Goal: Information Seeking & Learning: Learn about a topic

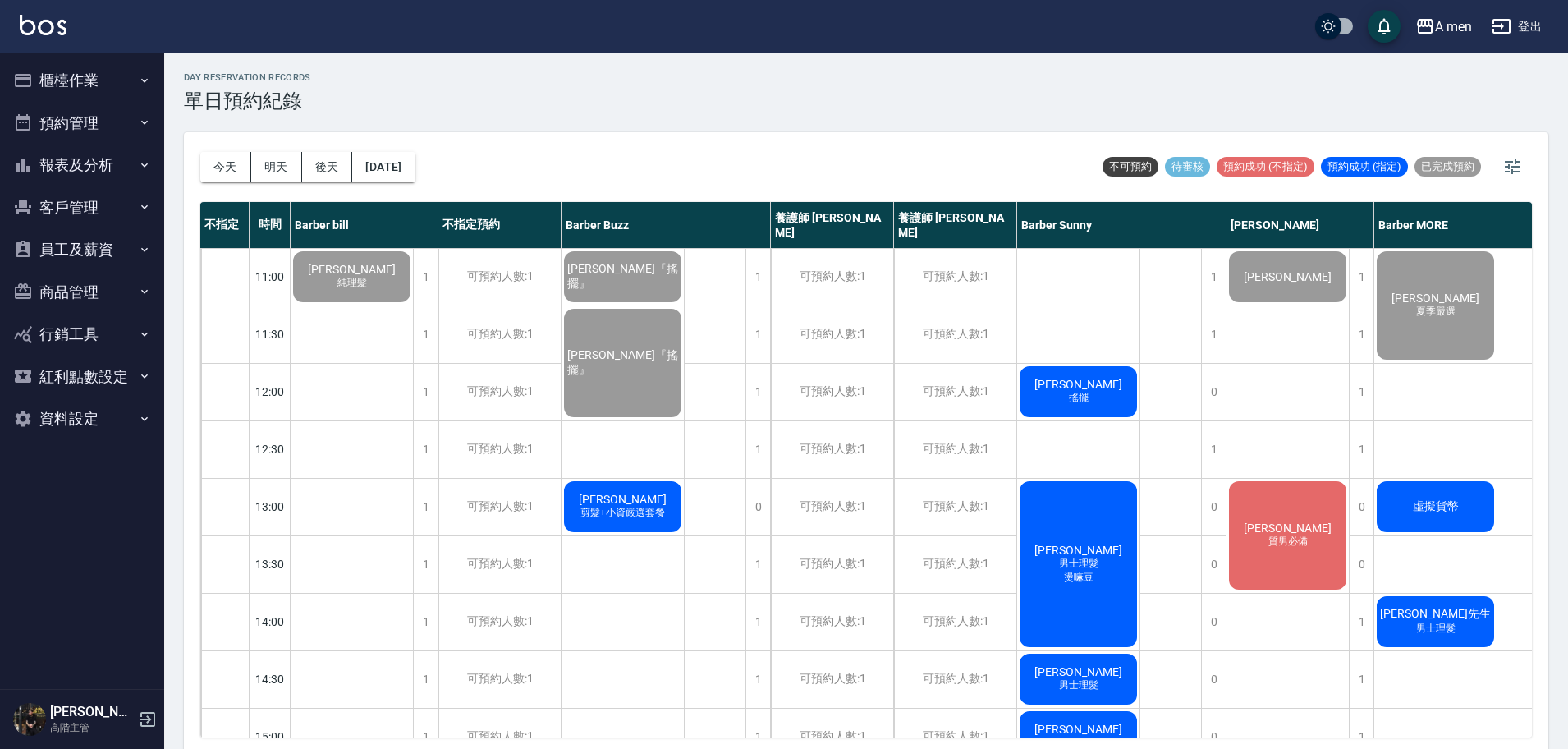
click at [59, 232] on button "員工及薪資" at bounding box center [82, 249] width 151 height 43
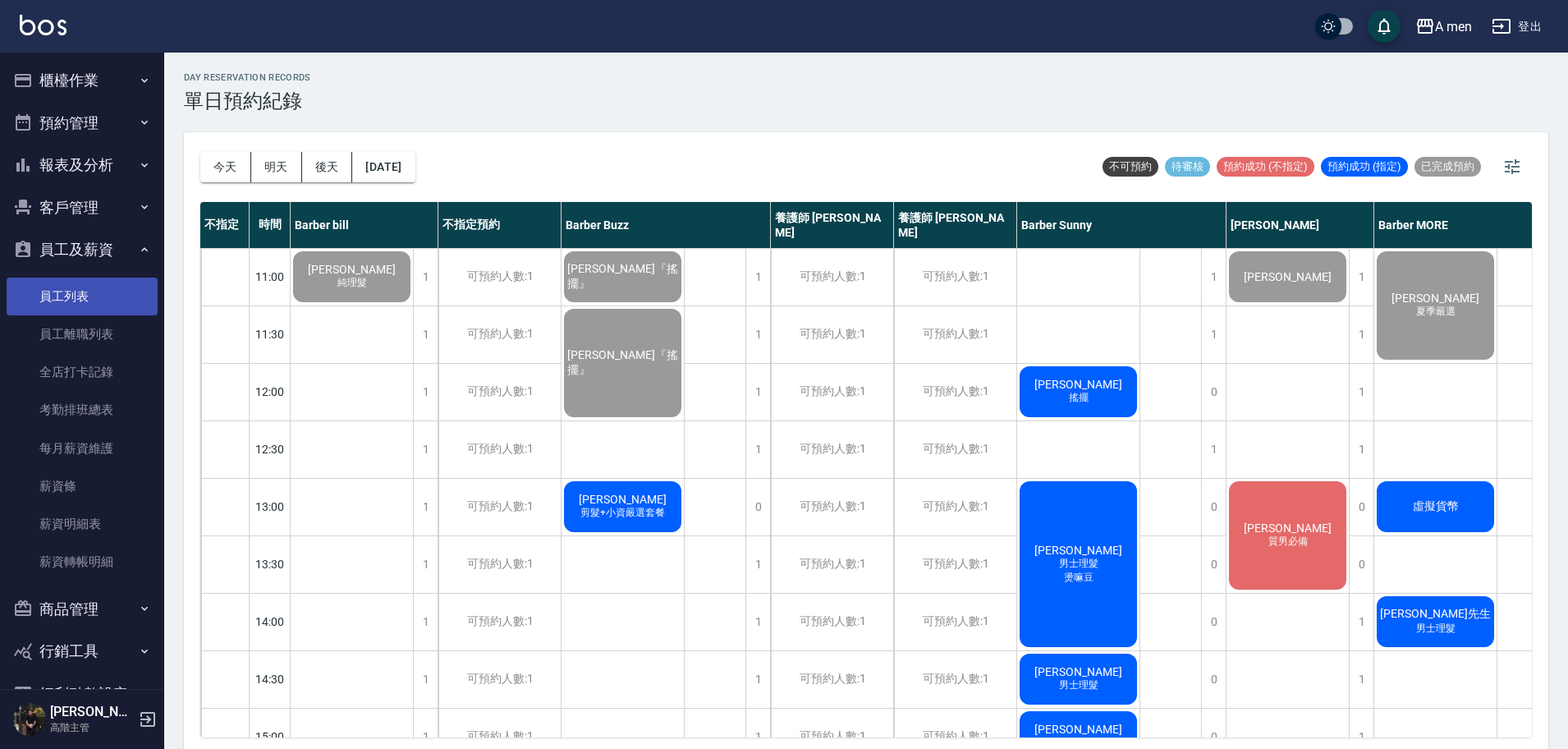
click at [73, 295] on link "員工列表" at bounding box center [82, 296] width 151 height 38
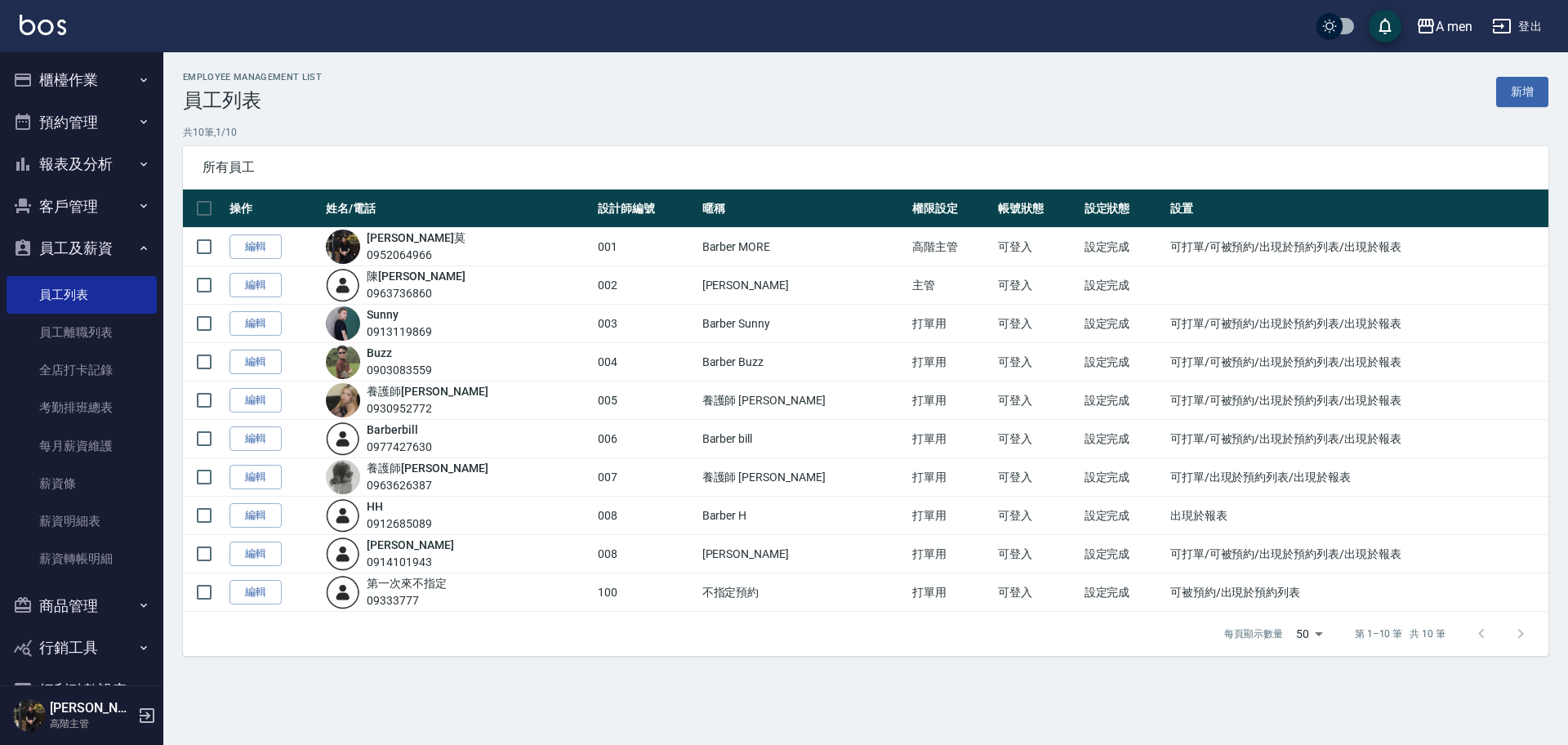
click at [65, 249] on button "員工及薪資" at bounding box center [82, 248] width 151 height 42
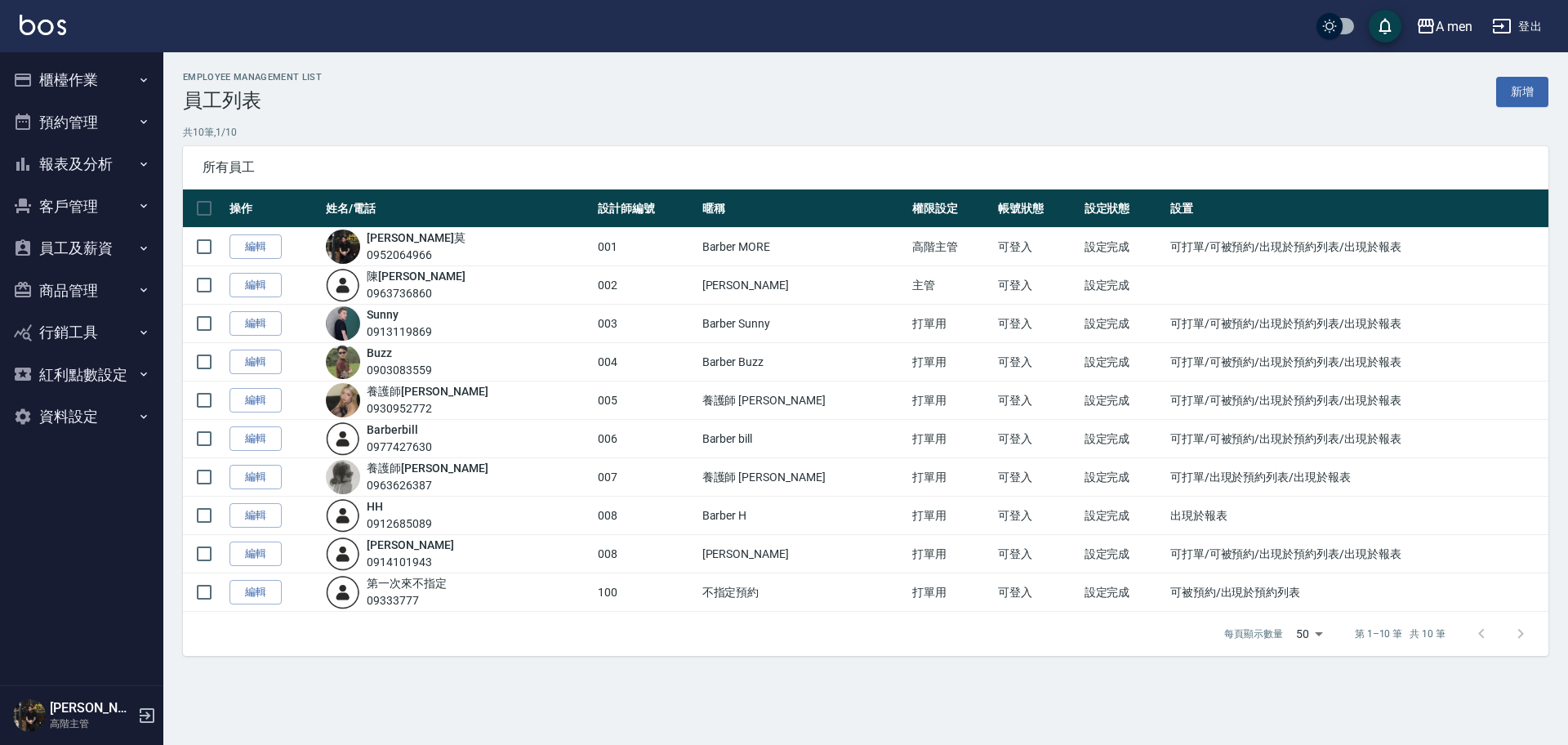
click at [103, 173] on button "報表及分析" at bounding box center [82, 164] width 151 height 42
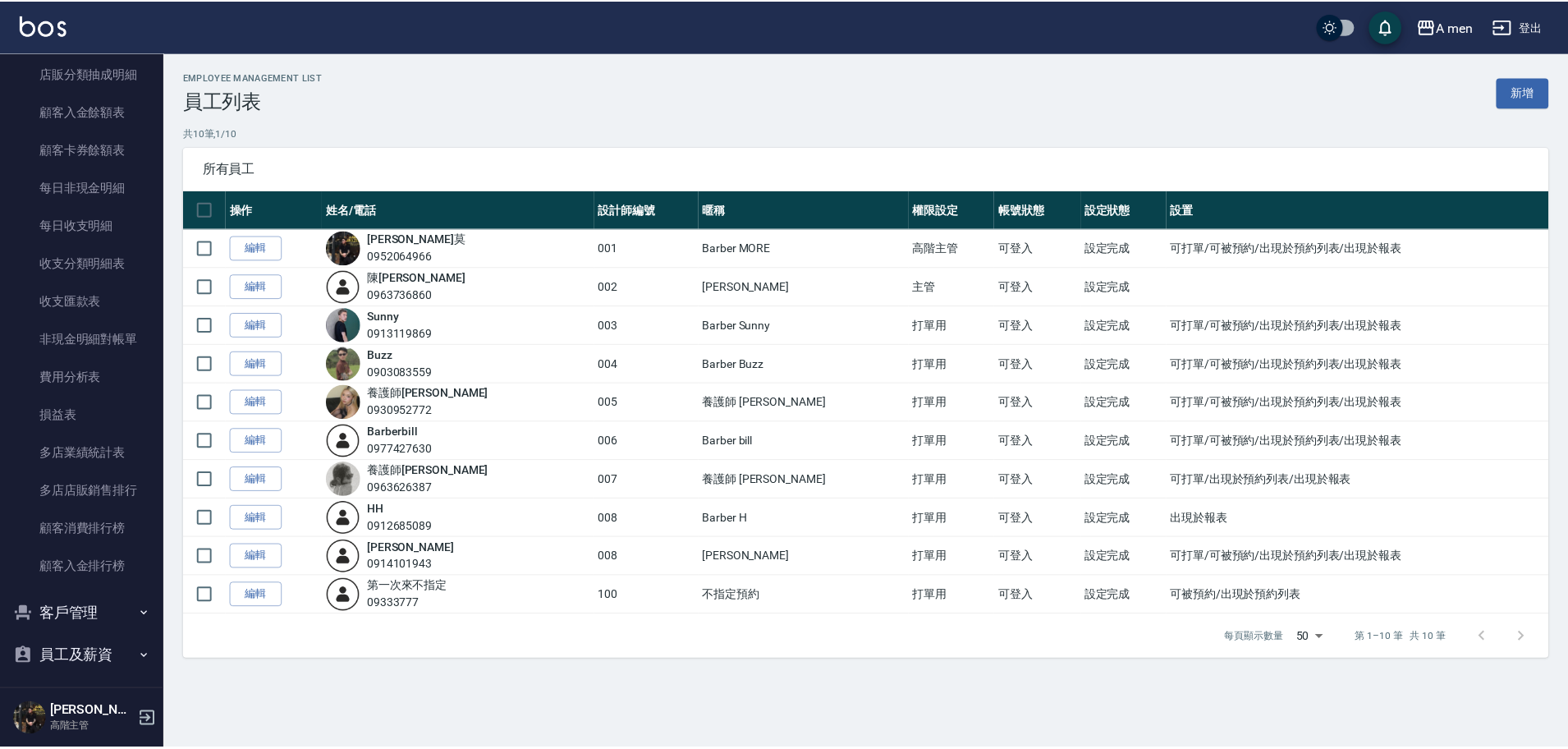
scroll to position [1241, 0]
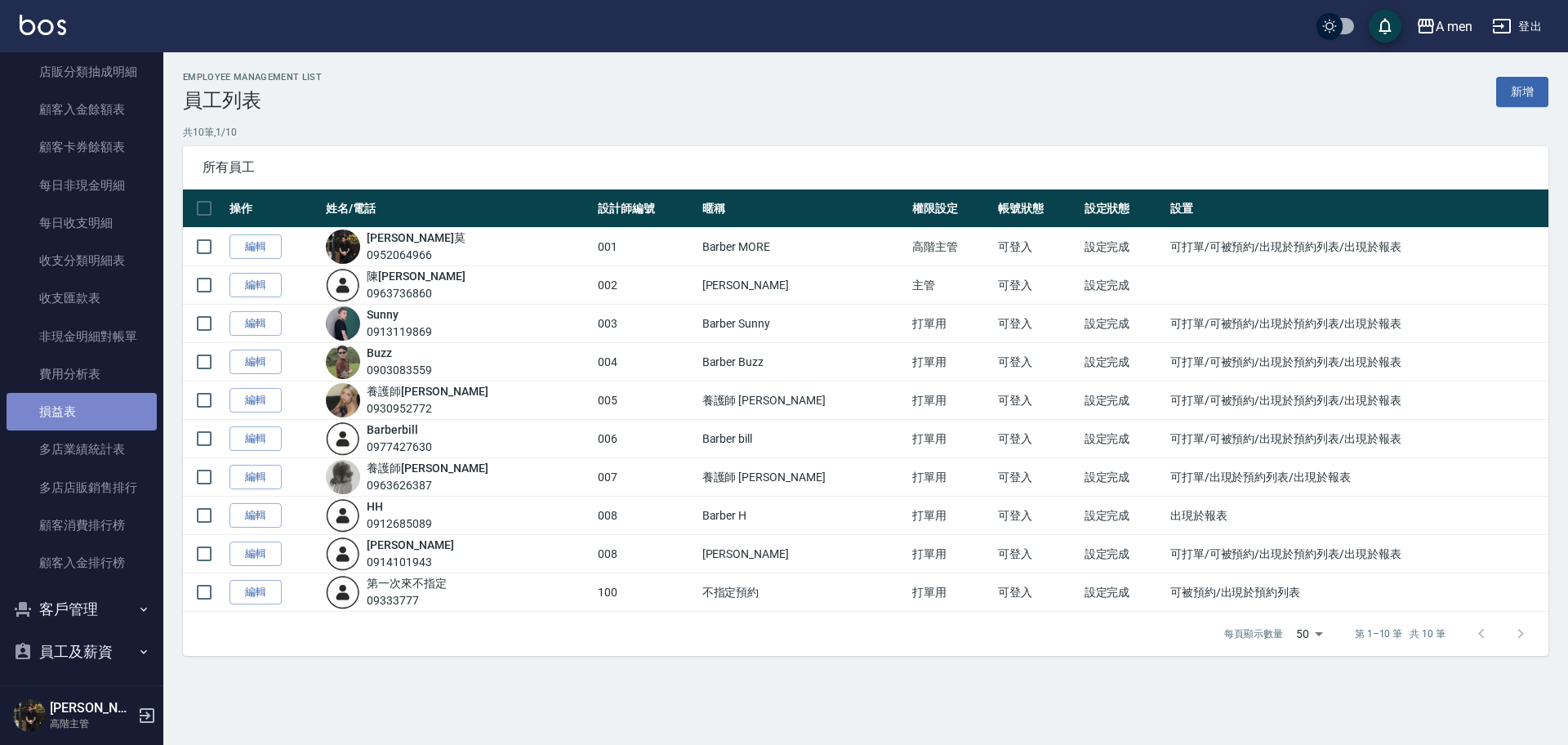
click at [94, 427] on link "損益表" at bounding box center [82, 411] width 151 height 38
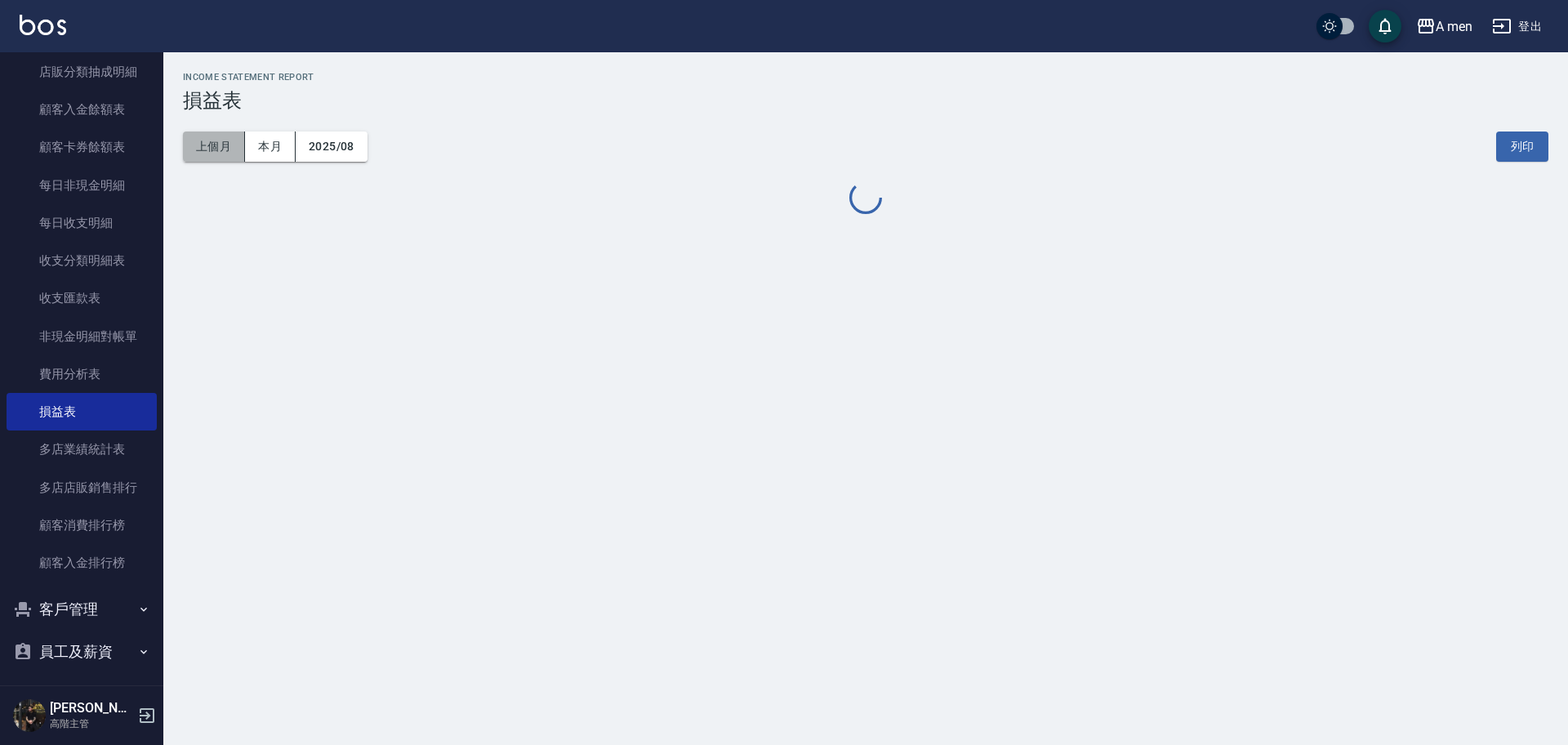
click at [221, 159] on button "上個月" at bounding box center [214, 146] width 62 height 30
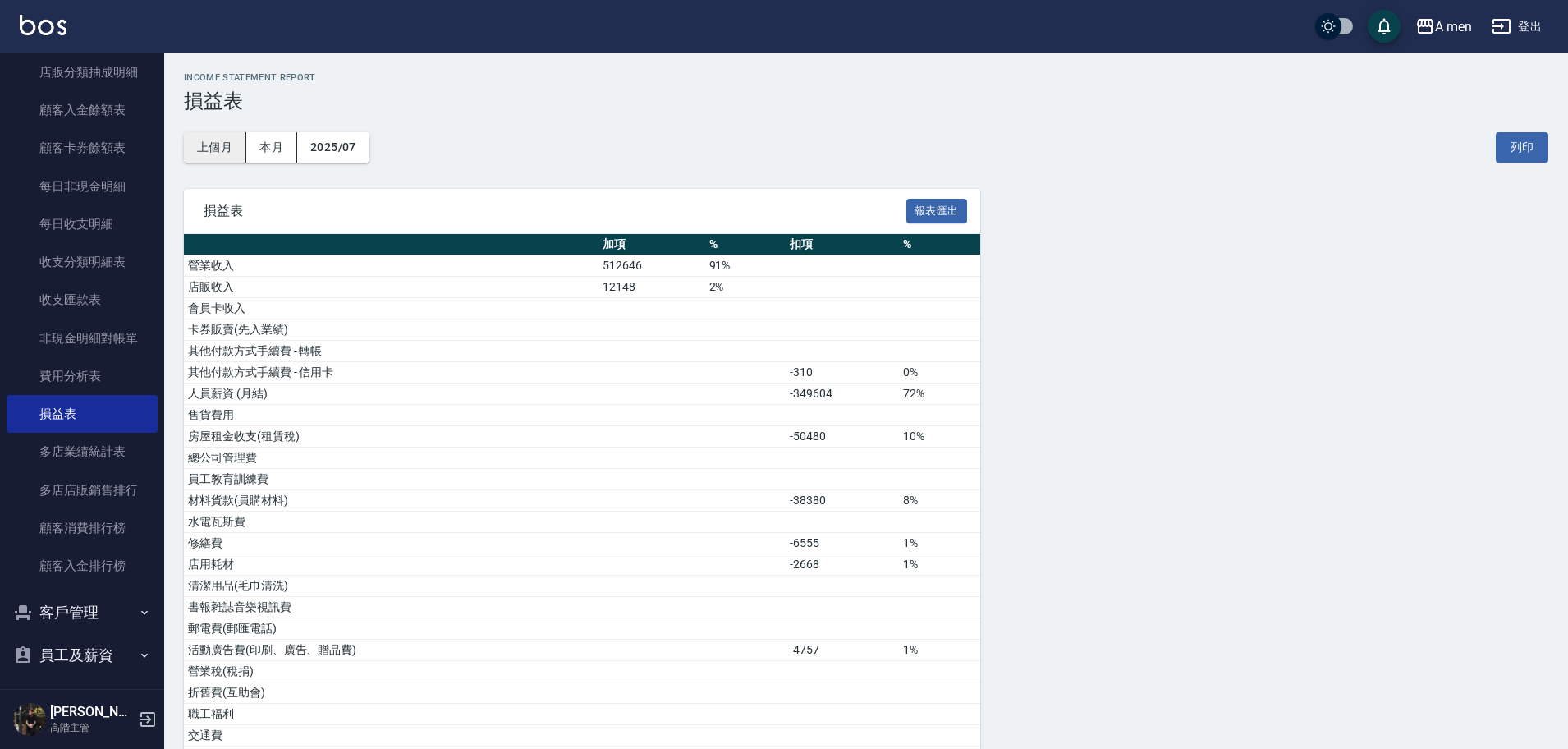
click at [235, 136] on button "上個月" at bounding box center [215, 147] width 62 height 30
click at [373, 168] on div "上個月 本月 2025/07 列印" at bounding box center [866, 147] width 1364 height 70
click at [365, 153] on button "2025/07" at bounding box center [333, 147] width 72 height 30
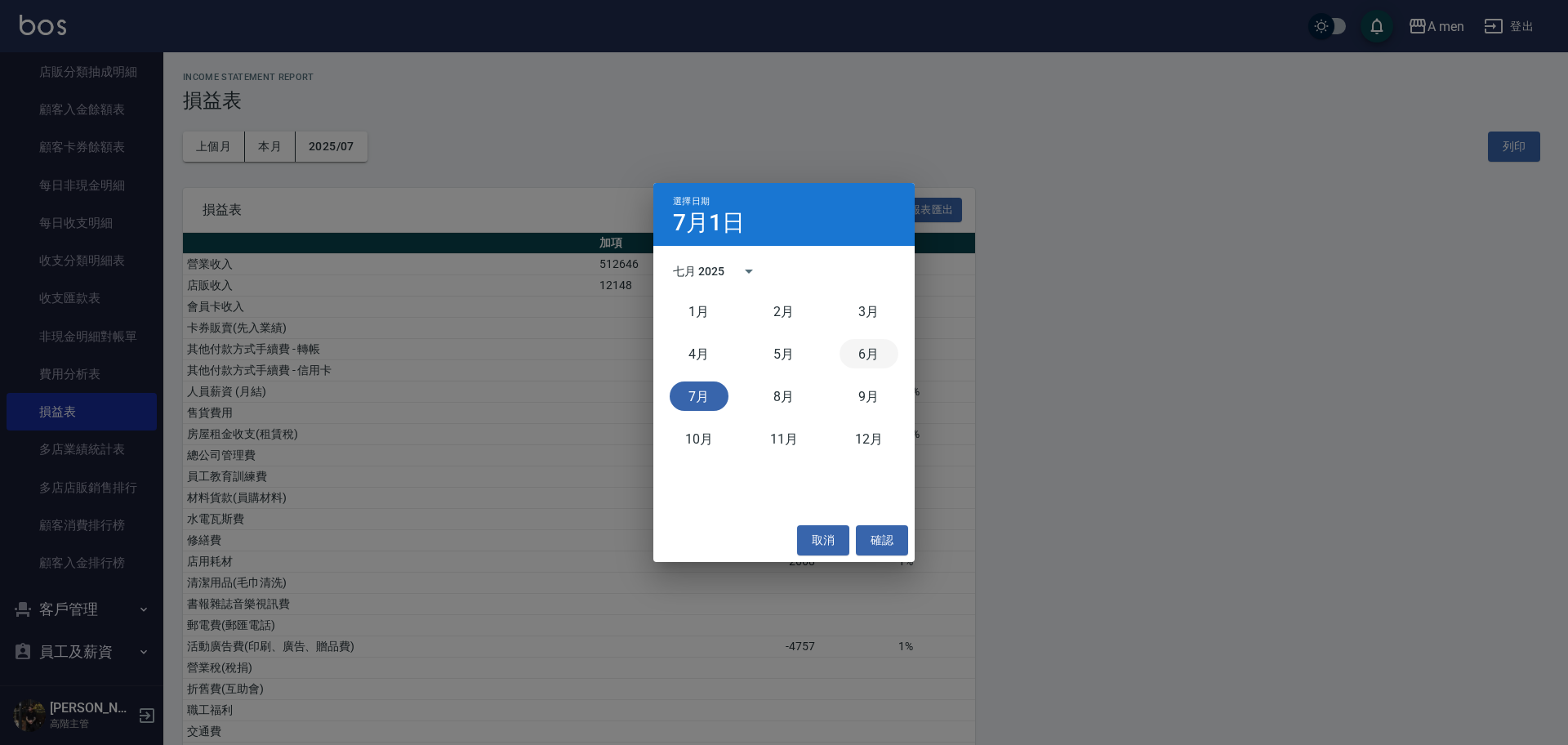
click at [879, 368] on button "6月" at bounding box center [868, 353] width 59 height 29
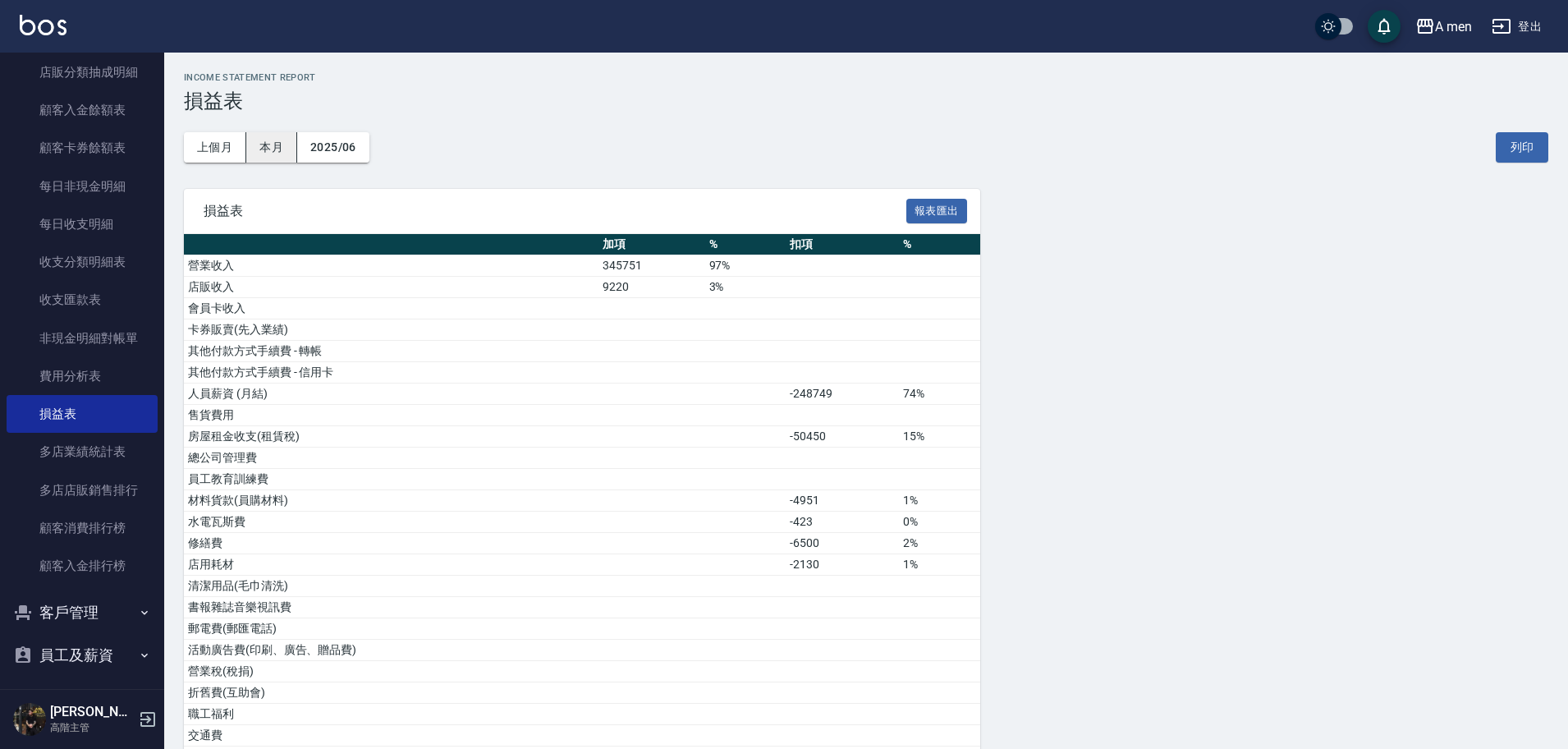
click at [280, 151] on button "本月" at bounding box center [272, 147] width 50 height 30
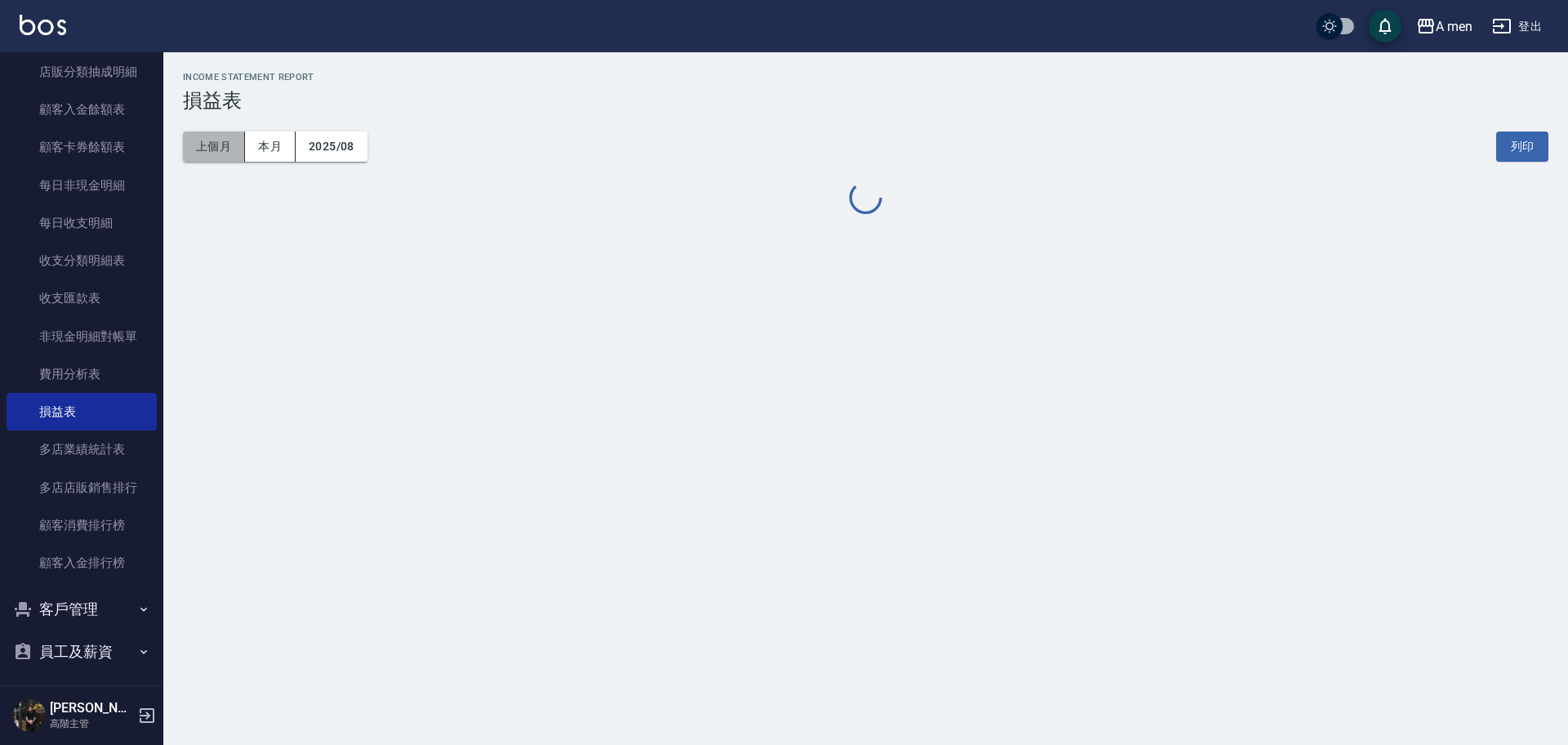
click at [206, 152] on button "上個月" at bounding box center [214, 146] width 62 height 30
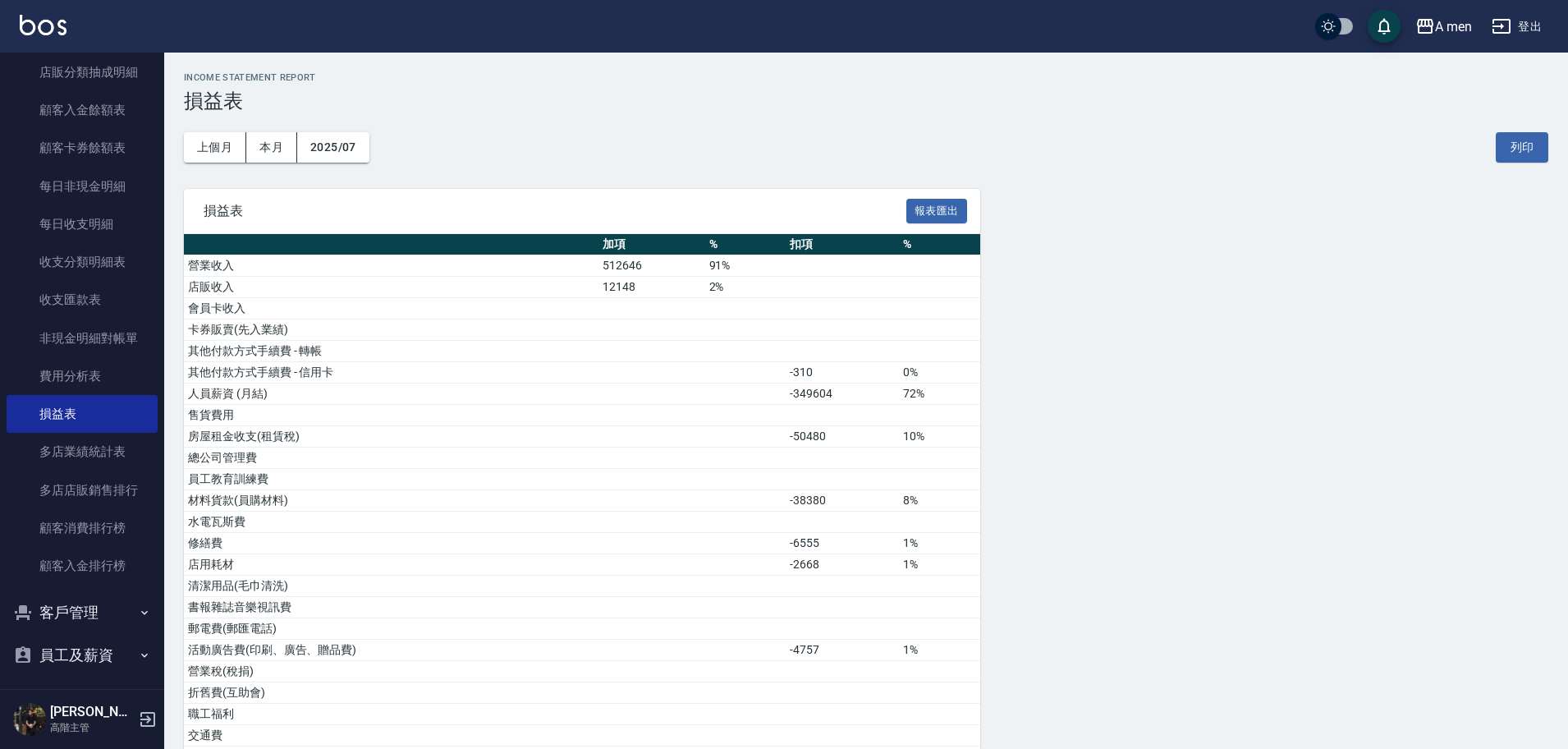
click at [480, 294] on td "店販收入" at bounding box center [391, 287] width 414 height 21
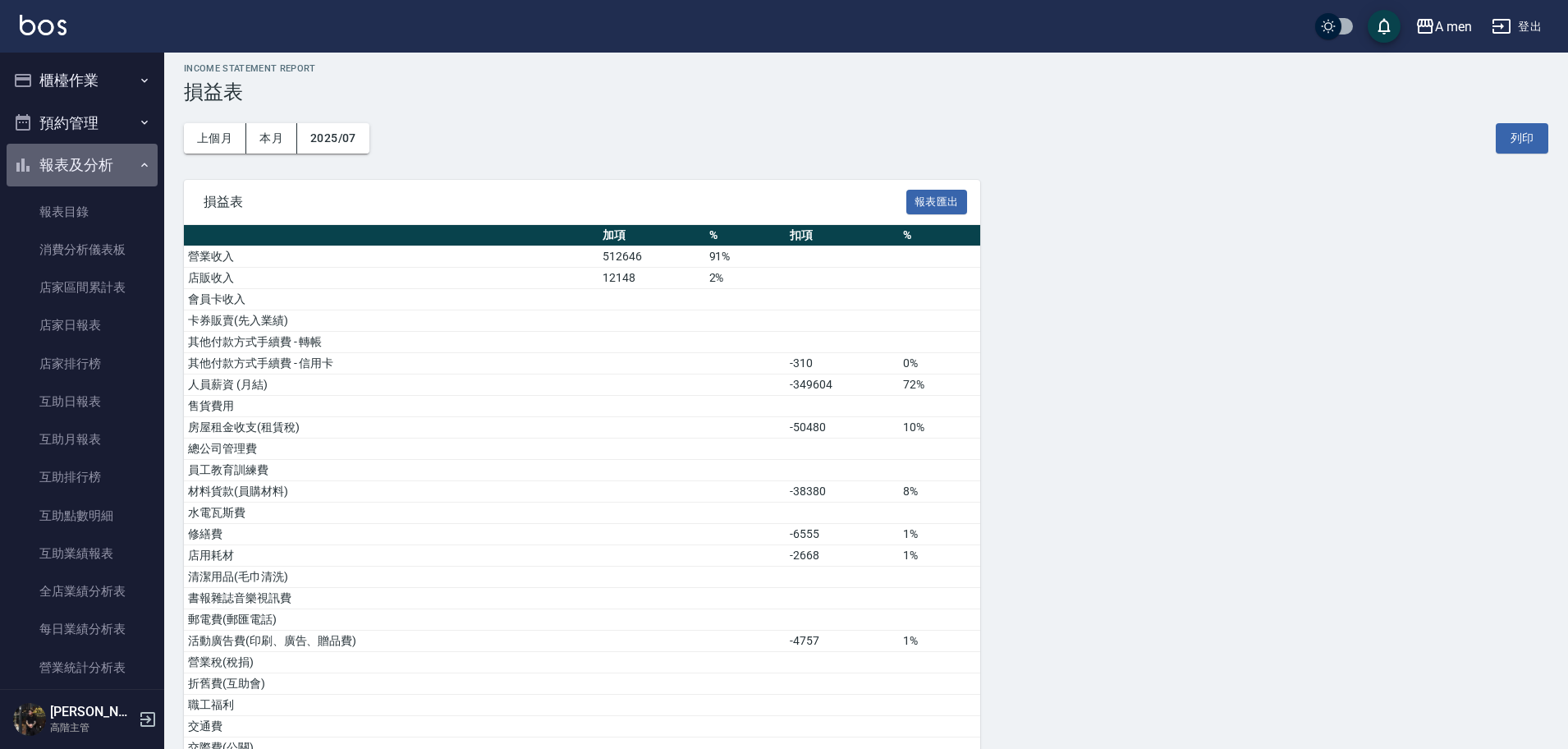
click at [92, 164] on button "報表及分析" at bounding box center [82, 165] width 151 height 43
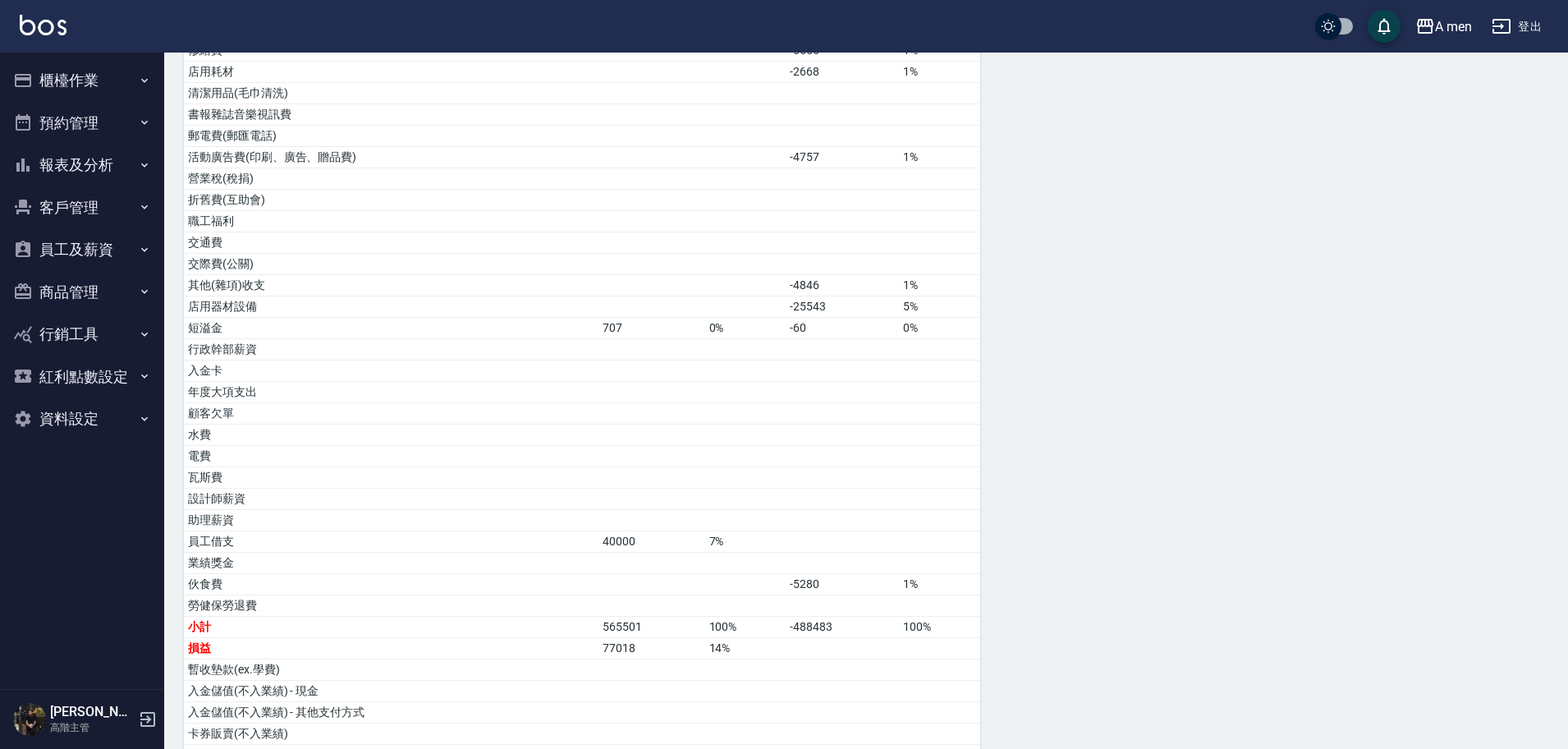
scroll to position [528, 0]
